Goal: Task Accomplishment & Management: Use online tool/utility

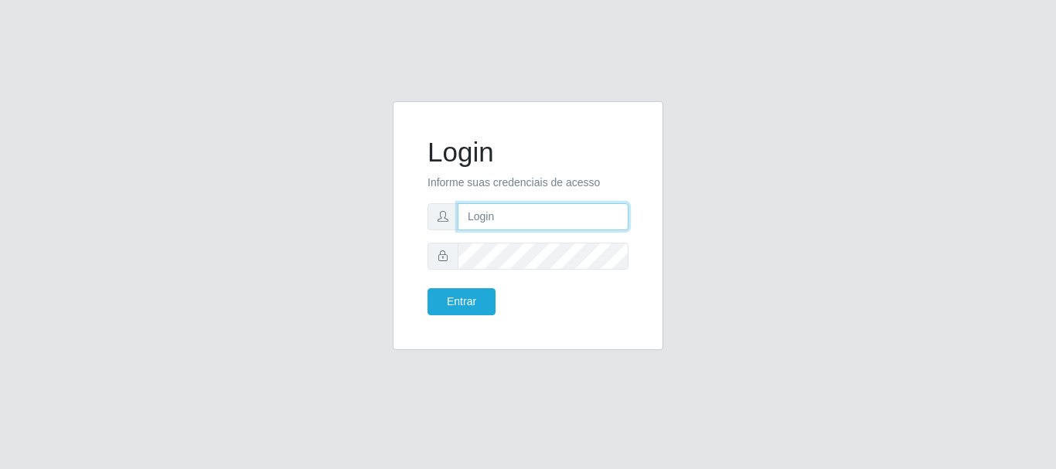
click at [510, 206] on input "text" at bounding box center [543, 216] width 171 height 27
type input "rondinele@galiotto"
click at [565, 213] on input "rondinele@galiotto" at bounding box center [543, 216] width 171 height 27
drag, startPoint x: 575, startPoint y: 224, endPoint x: 428, endPoint y: 227, distance: 147.0
click at [430, 227] on div "rondinele@galiotto" at bounding box center [528, 216] width 201 height 27
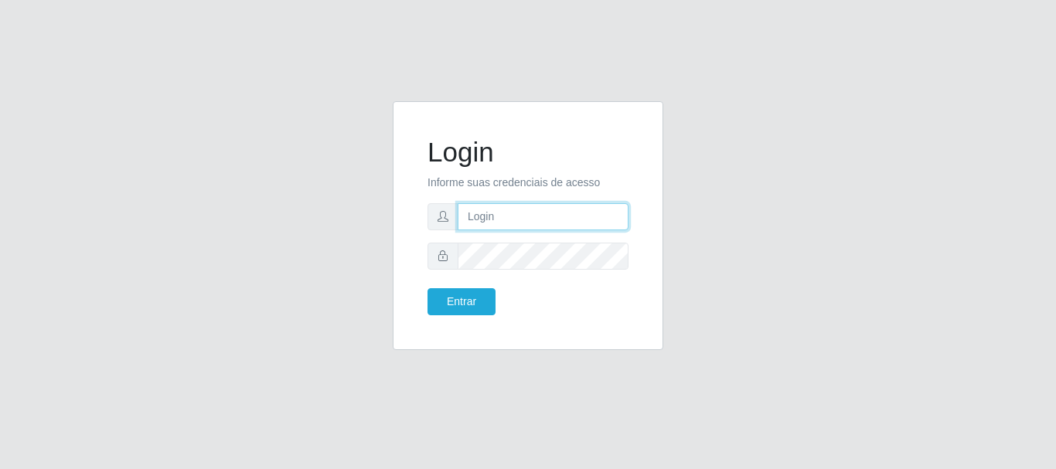
click at [490, 225] on input "text" at bounding box center [543, 216] width 171 height 27
drag, startPoint x: 530, startPoint y: 219, endPoint x: 581, endPoint y: 224, distance: 51.3
click at [581, 224] on input "ian@galiottoAa123456" at bounding box center [543, 216] width 171 height 27
type input "[PERSON_NAME]@[PERSON_NAME]"
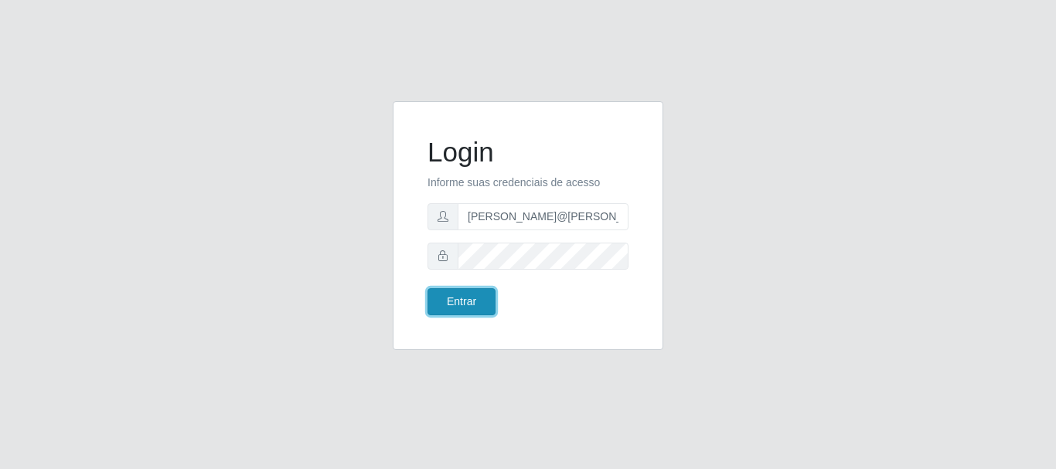
click at [469, 306] on button "Entrar" at bounding box center [462, 301] width 68 height 27
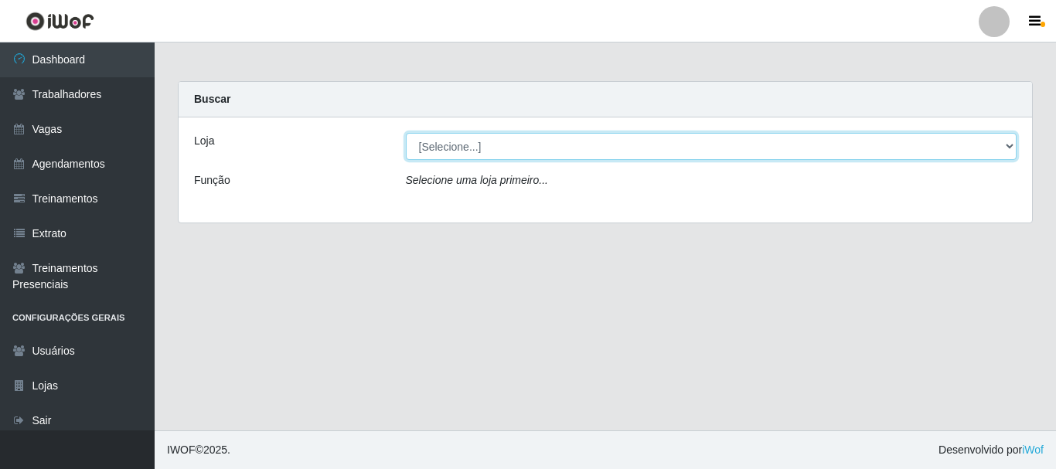
click at [543, 151] on select "[Selecione...] [GEOGRAPHIC_DATA]" at bounding box center [712, 146] width 612 height 27
select select "279"
click at [406, 133] on select "[Selecione...] [GEOGRAPHIC_DATA]" at bounding box center [712, 146] width 612 height 27
